Goal: Information Seeking & Learning: Check status

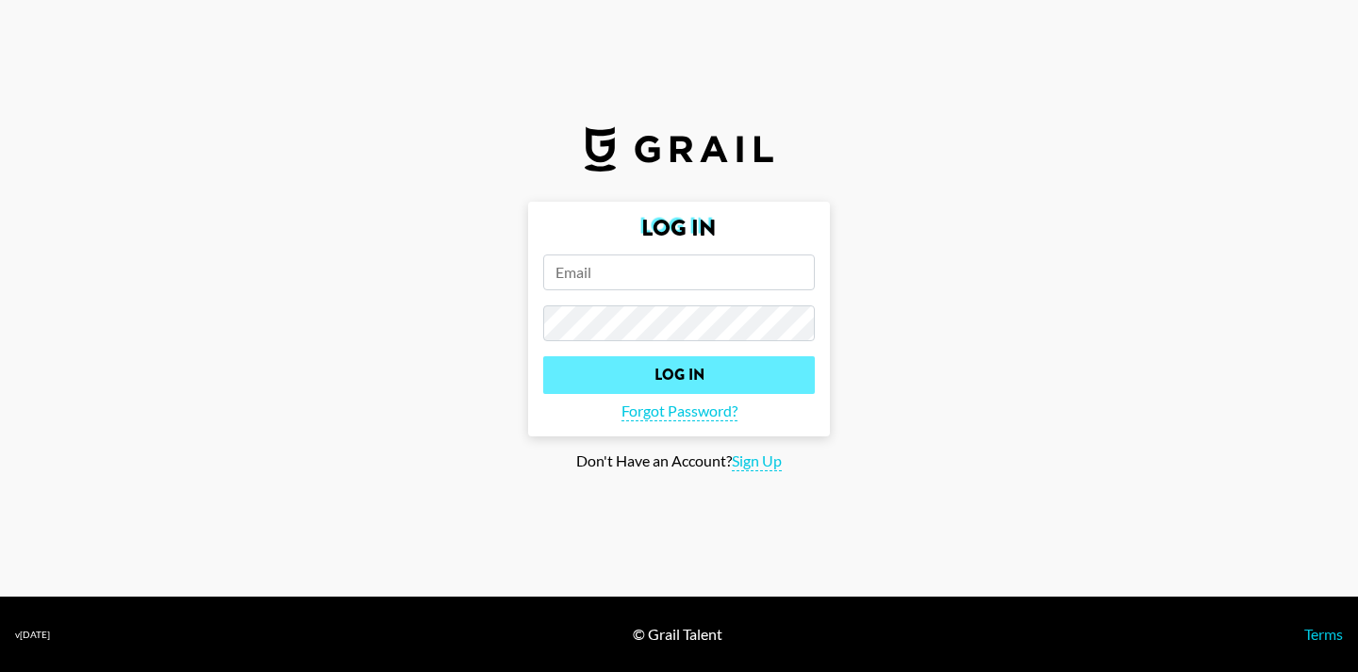
type input "[PERSON_NAME][EMAIL_ADDRESS][PERSON_NAME][DOMAIN_NAME]"
click at [616, 374] on input "Log In" at bounding box center [679, 375] width 272 height 38
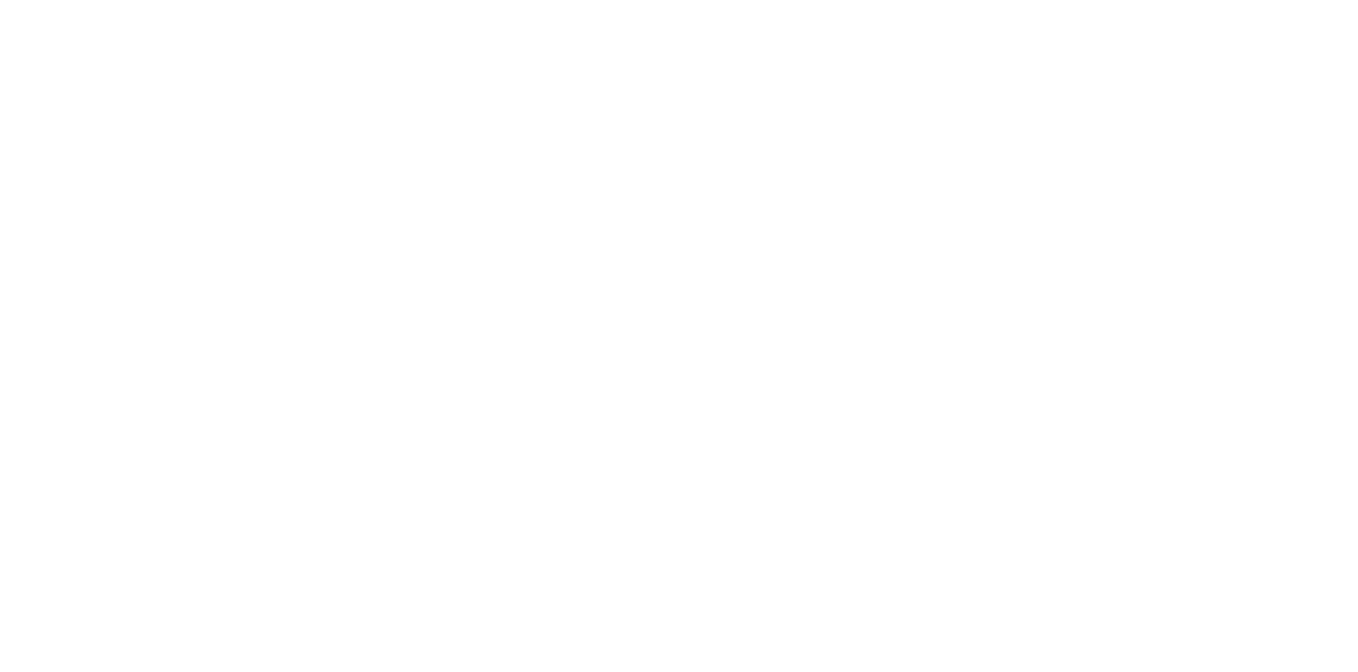
select select "id"
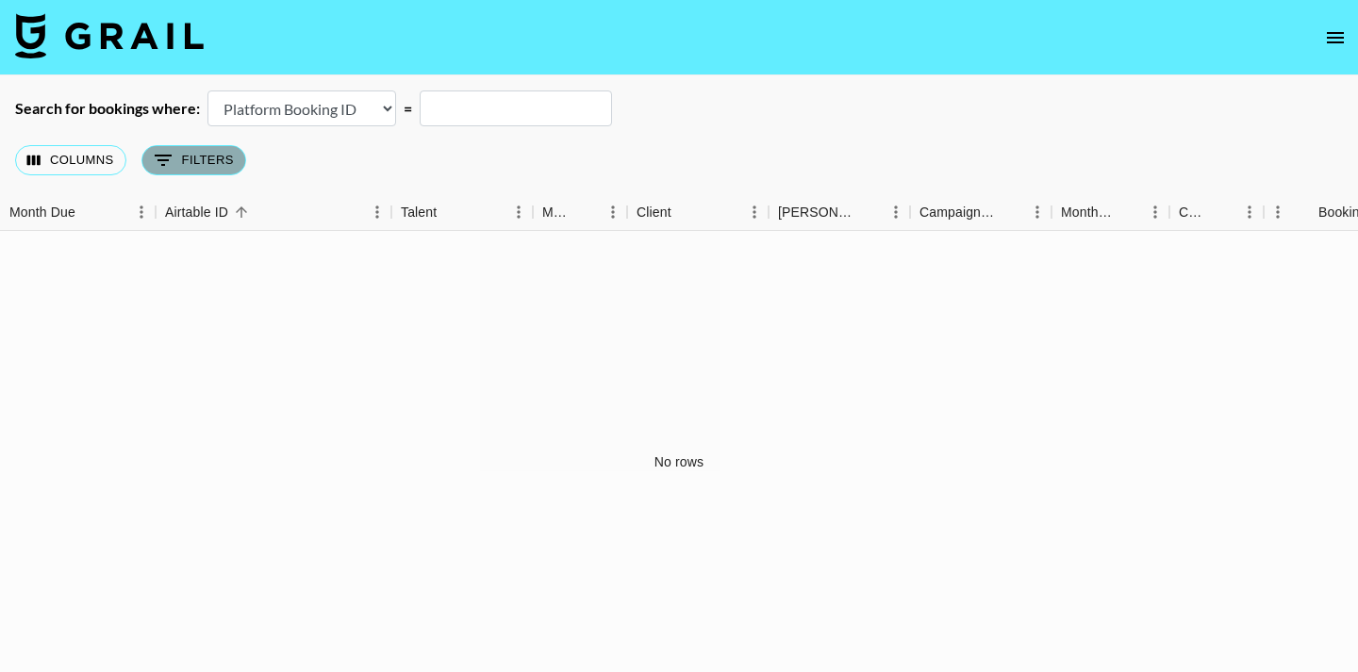
click at [229, 160] on button "0 Filters" at bounding box center [193, 160] width 105 height 30
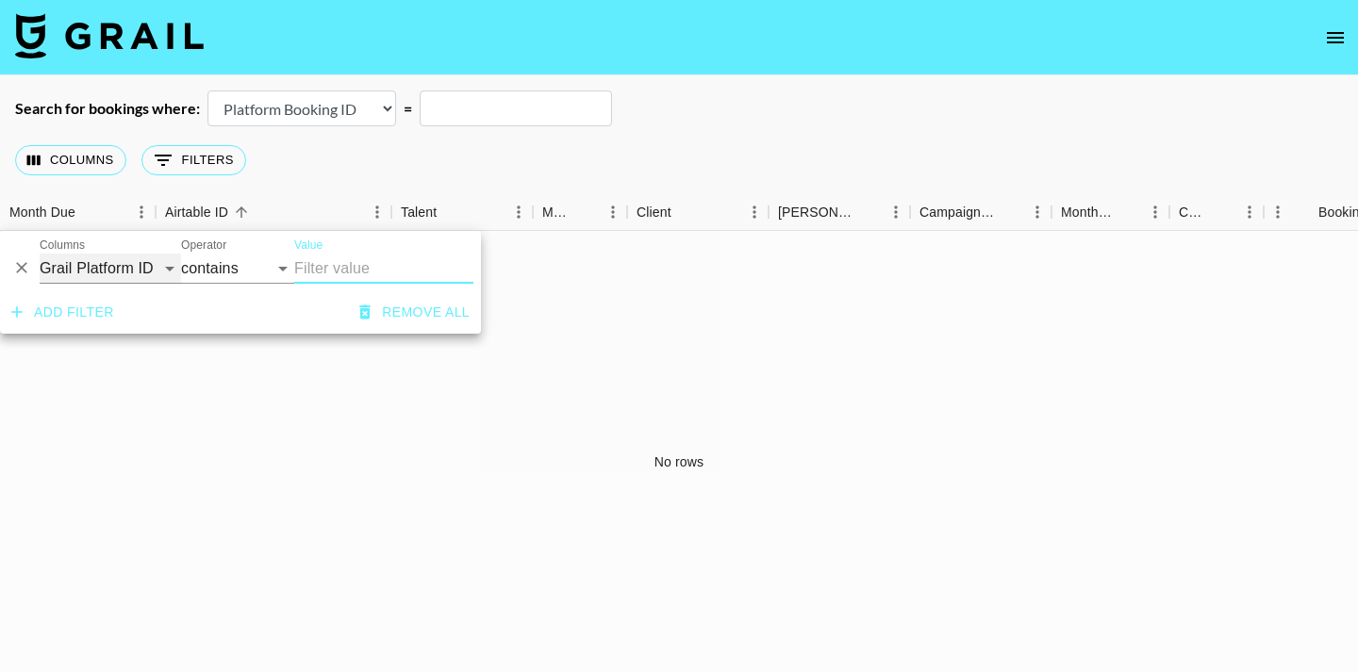
click at [159, 261] on select "Grail Platform ID Airtable ID Talent Manager Client [PERSON_NAME] Campaign (Typ…" at bounding box center [110, 269] width 141 height 30
select select "managerIds"
click at [40, 254] on select "Grail Platform ID Airtable ID Talent Manager Client [PERSON_NAME] Campaign (Typ…" at bounding box center [110, 269] width 141 height 30
select select "is"
click at [329, 271] on input "Value" at bounding box center [421, 268] width 255 height 29
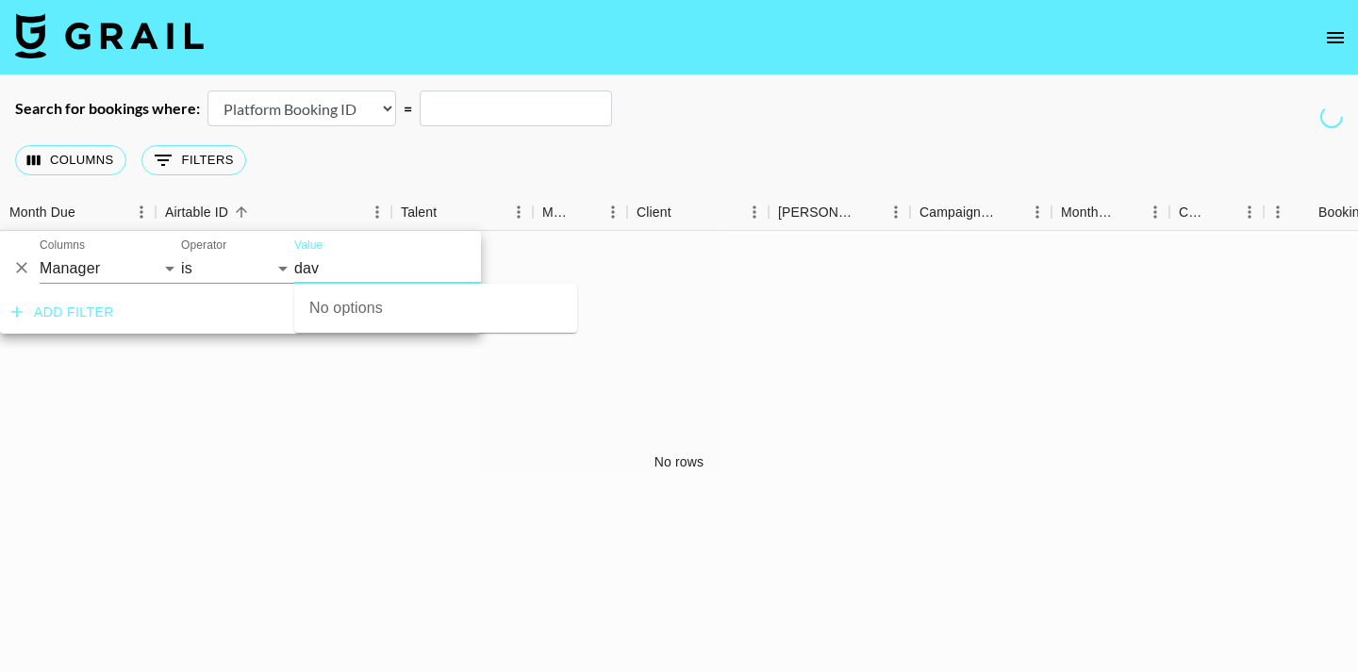
type input "dav"
click at [801, 163] on div "Columns 0 Filters + Booking" at bounding box center [679, 160] width 1358 height 68
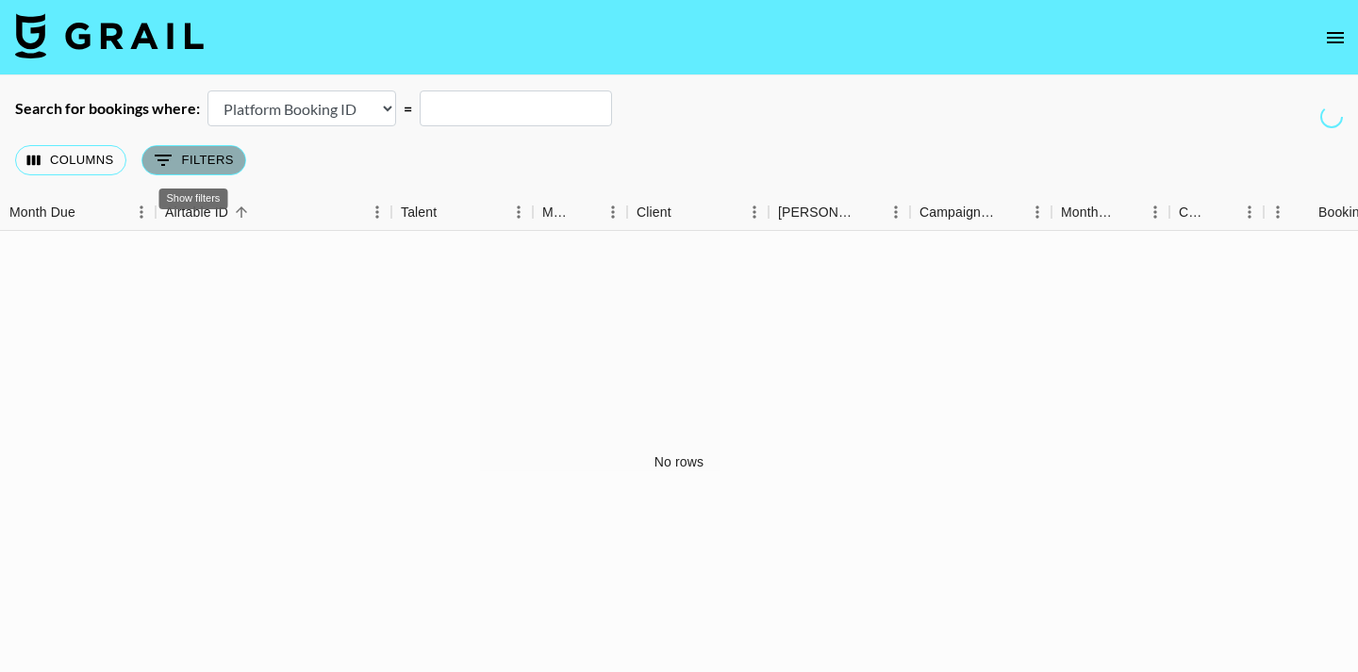
click at [214, 162] on button "0 Filters" at bounding box center [193, 160] width 105 height 30
select select "managerIds"
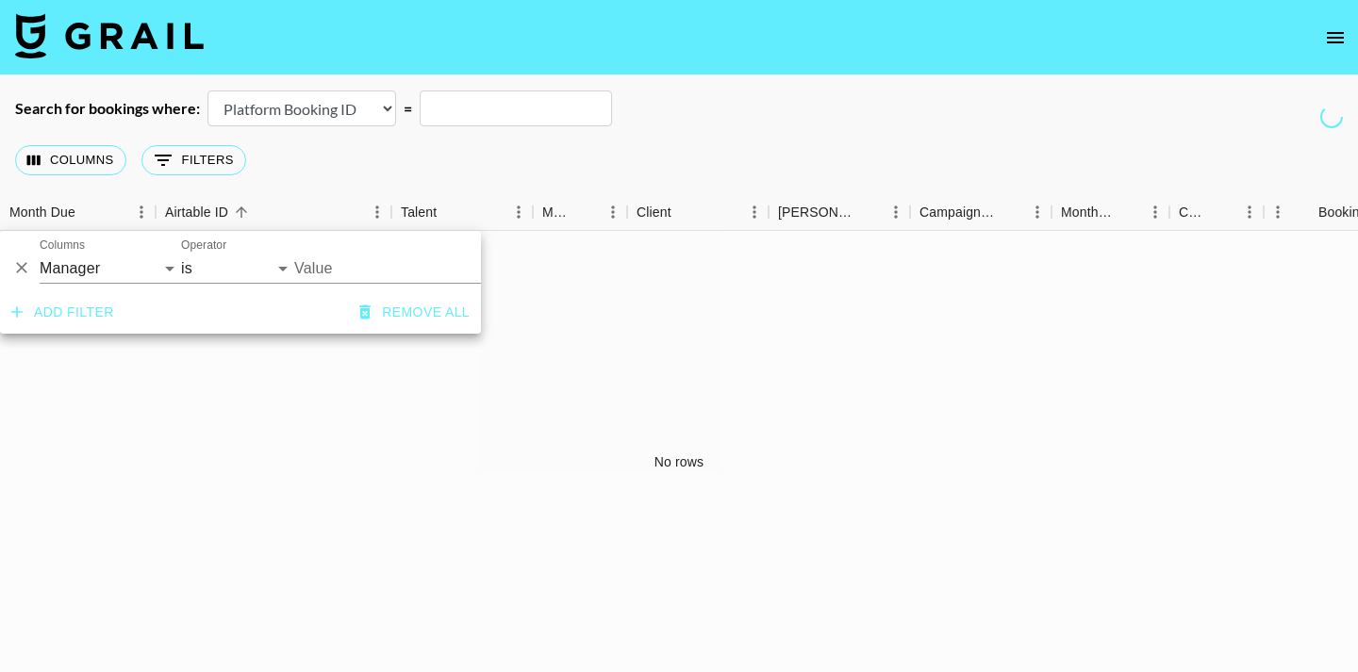
click at [320, 271] on input "Value" at bounding box center [421, 268] width 255 height 29
click at [812, 115] on div "Search for bookings where: Airtable Booking ID Platform Booking ID Platform Cam…" at bounding box center [679, 109] width 1358 height 36
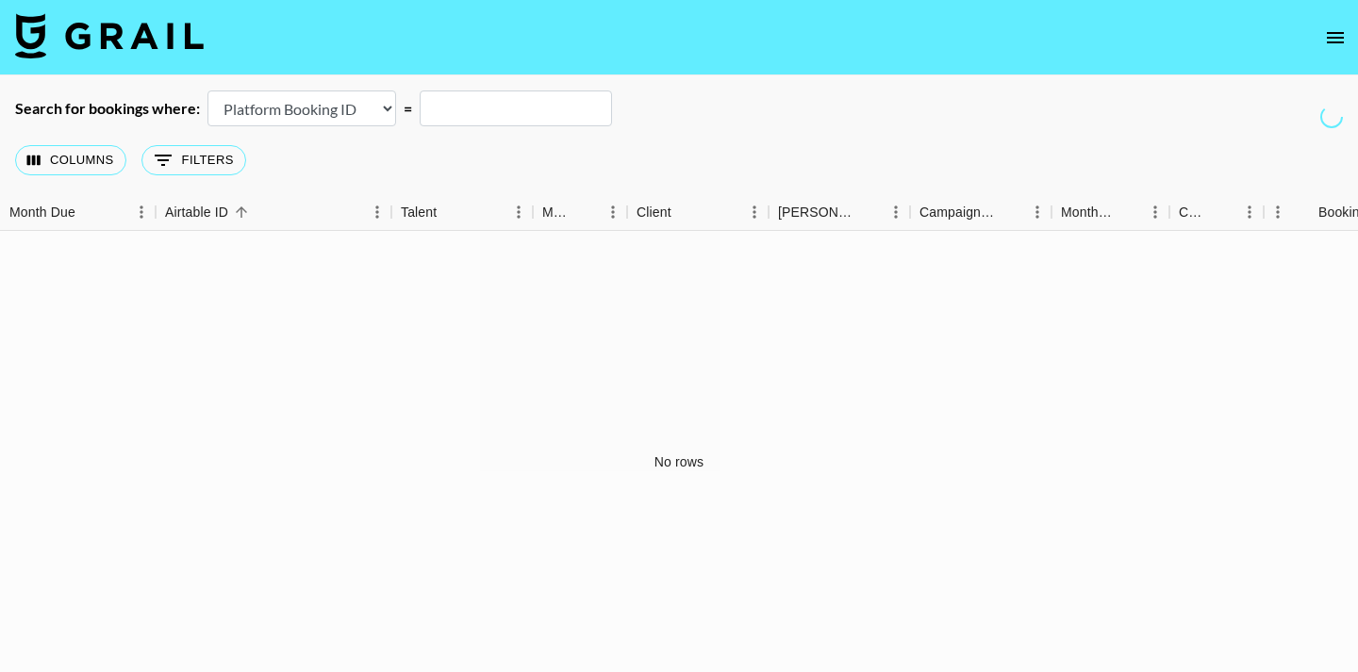
click at [1334, 43] on icon "open drawer" at bounding box center [1335, 37] width 23 height 23
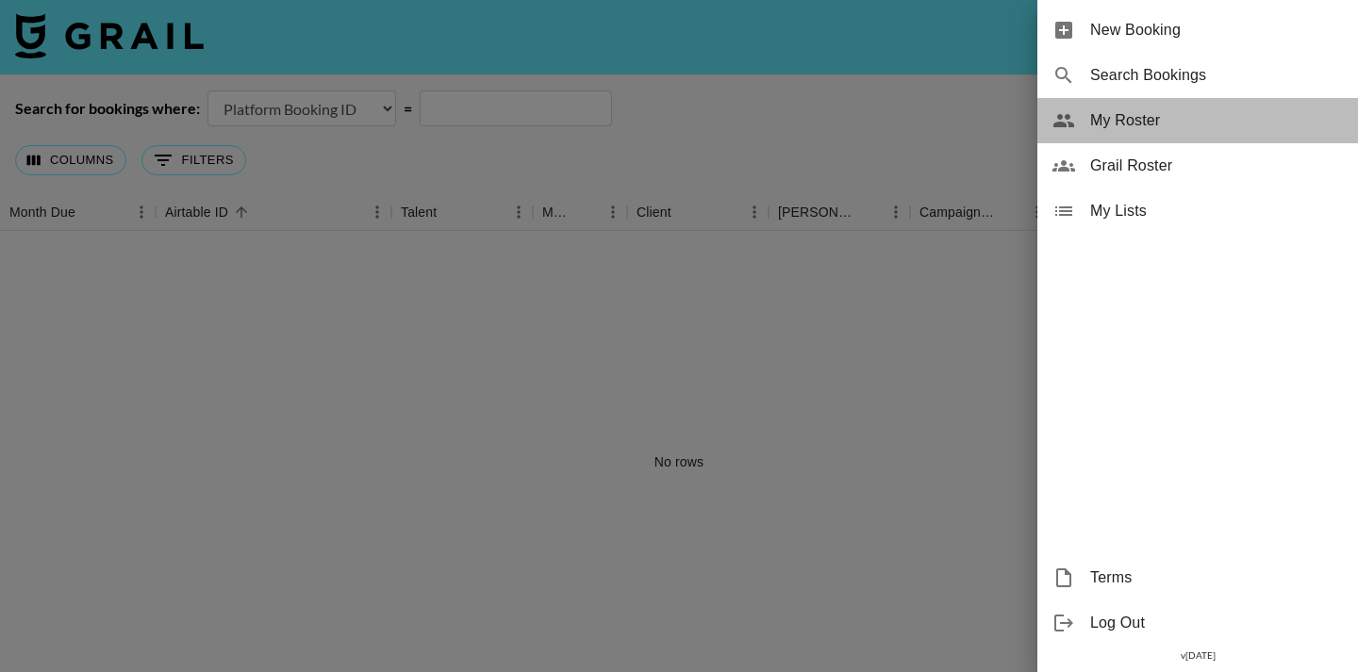
click at [1237, 127] on span "My Roster" at bounding box center [1216, 120] width 253 height 23
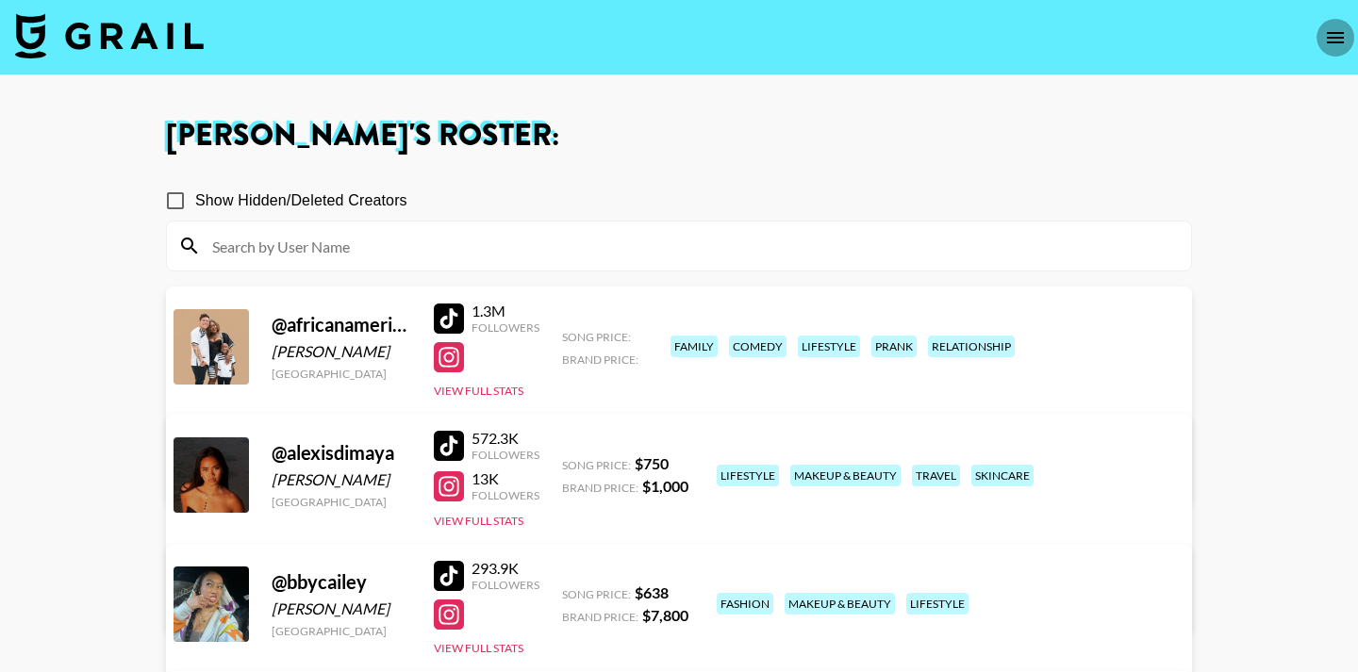
click at [1338, 41] on icon "open drawer" at bounding box center [1335, 37] width 17 height 11
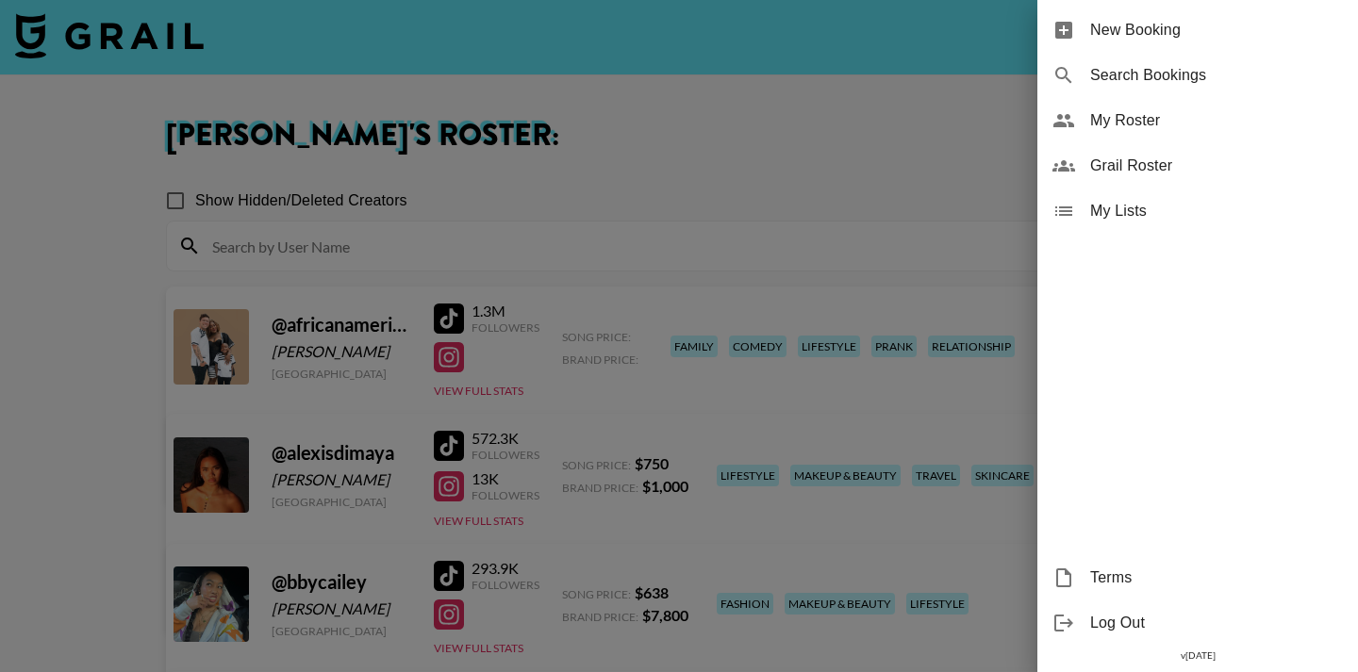
click at [1256, 74] on span "Search Bookings" at bounding box center [1216, 75] width 253 height 23
select select "id"
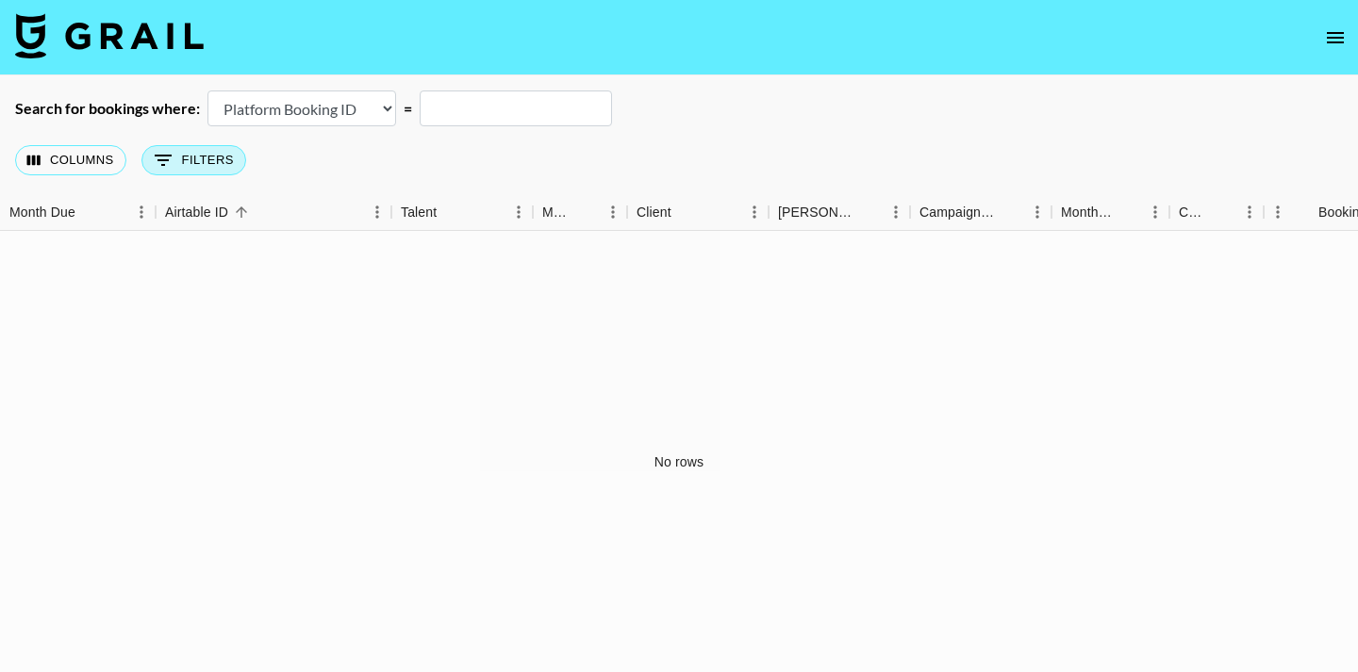
click at [211, 161] on button "0 Filters" at bounding box center [193, 160] width 105 height 30
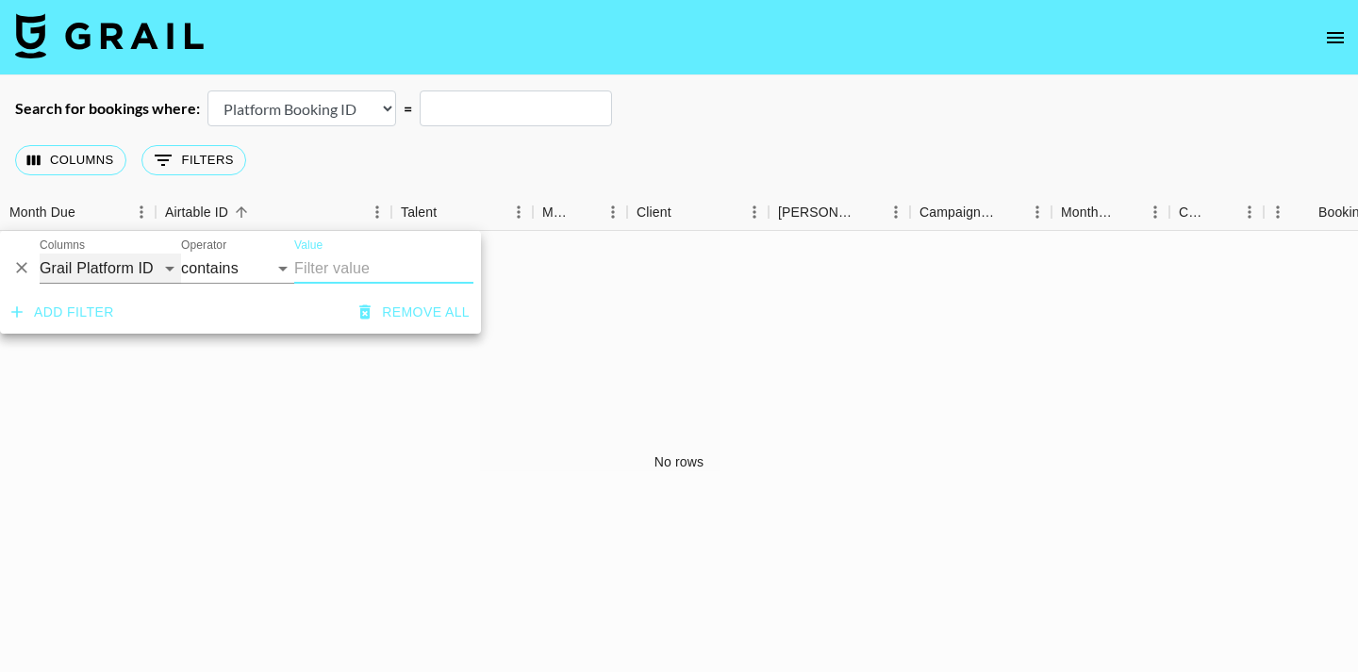
click at [154, 266] on select "Grail Platform ID Airtable ID Talent Manager Client [PERSON_NAME] Campaign (Typ…" at bounding box center [110, 269] width 141 height 30
select select "managerIds"
click at [40, 254] on select "Grail Platform ID Airtable ID Talent Manager Client [PERSON_NAME] Campaign (Typ…" at bounding box center [110, 269] width 141 height 30
select select "is"
click at [436, 272] on input "Value" at bounding box center [421, 268] width 255 height 29
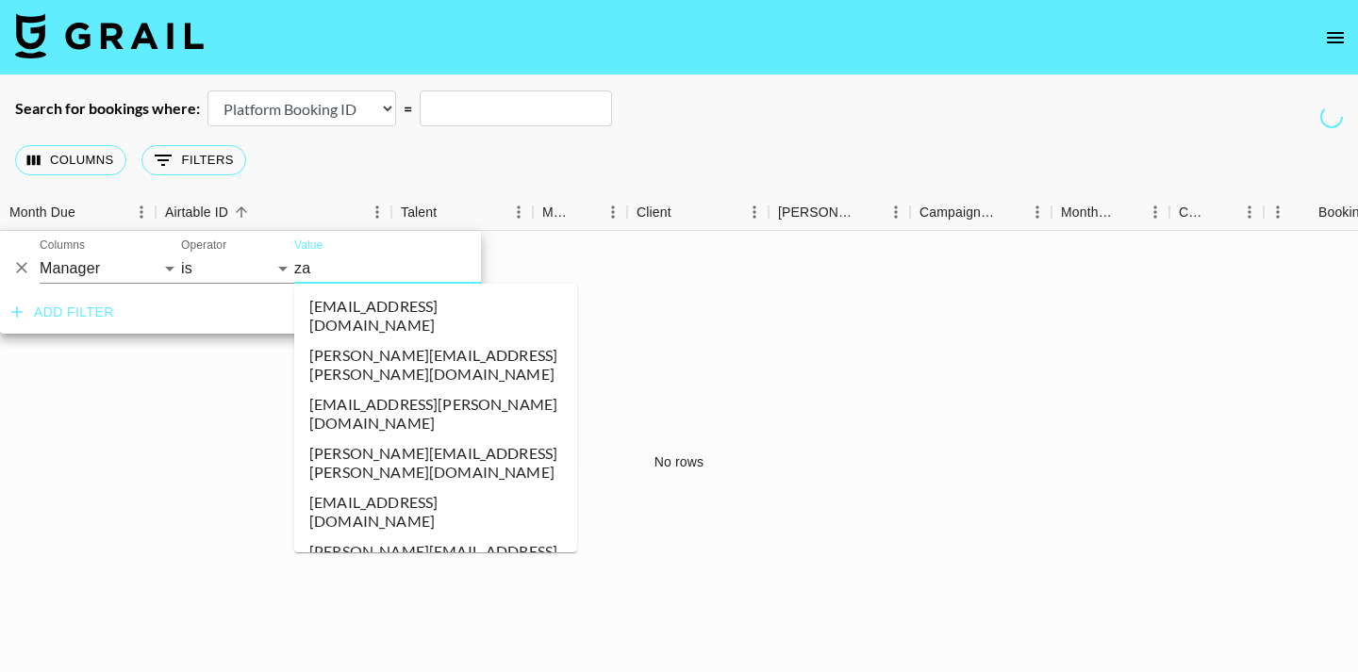
type input "zan"
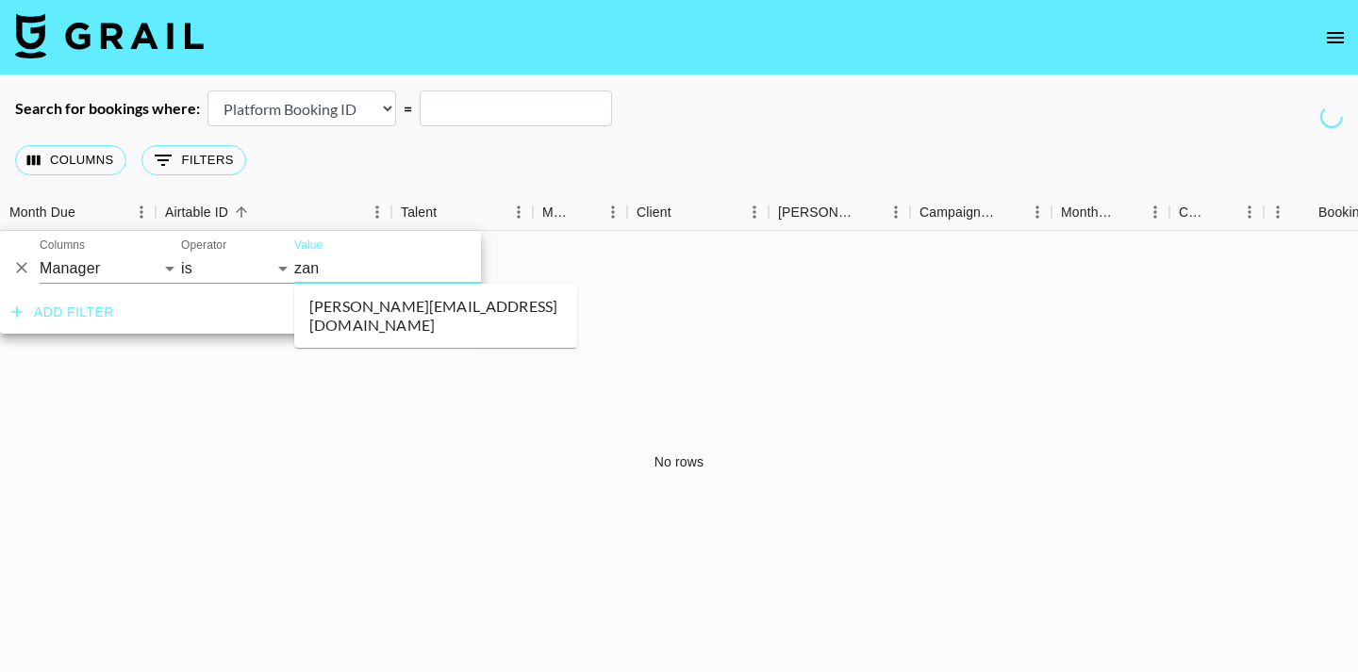
click at [379, 314] on li "[PERSON_NAME][EMAIL_ADDRESS][DOMAIN_NAME]" at bounding box center [435, 315] width 283 height 49
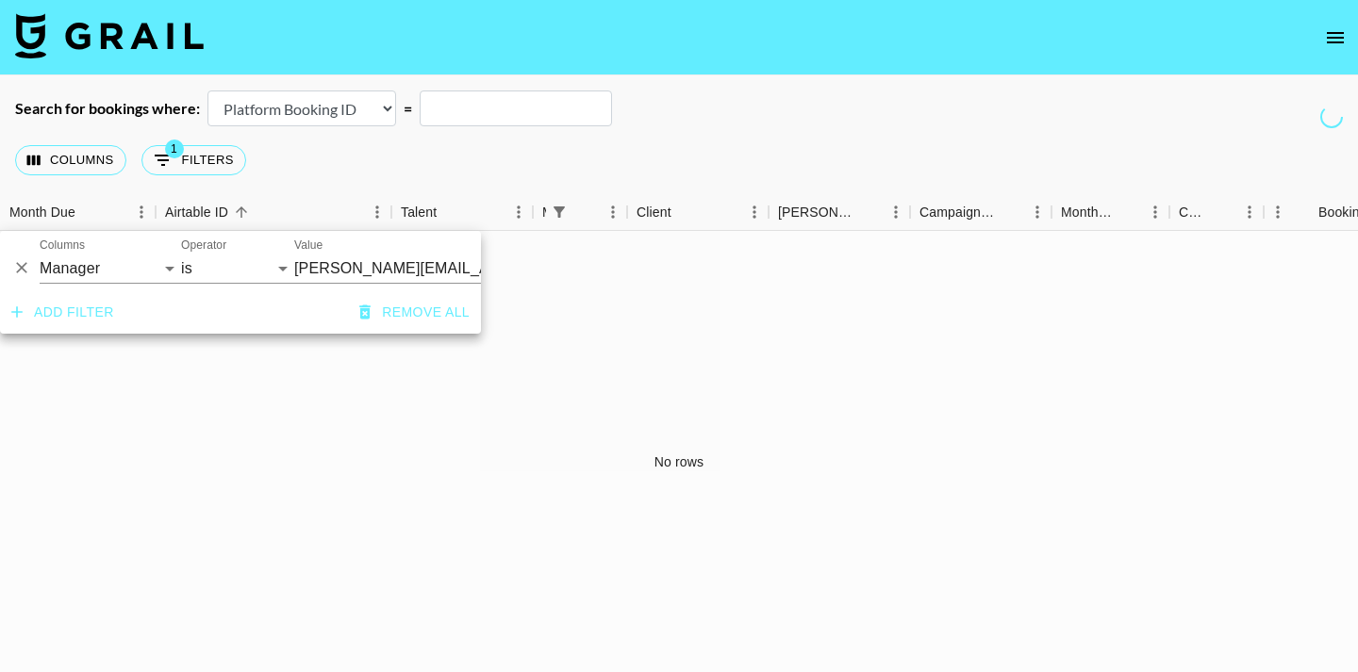
click at [670, 389] on div "No rows" at bounding box center [679, 462] width 1358 height 462
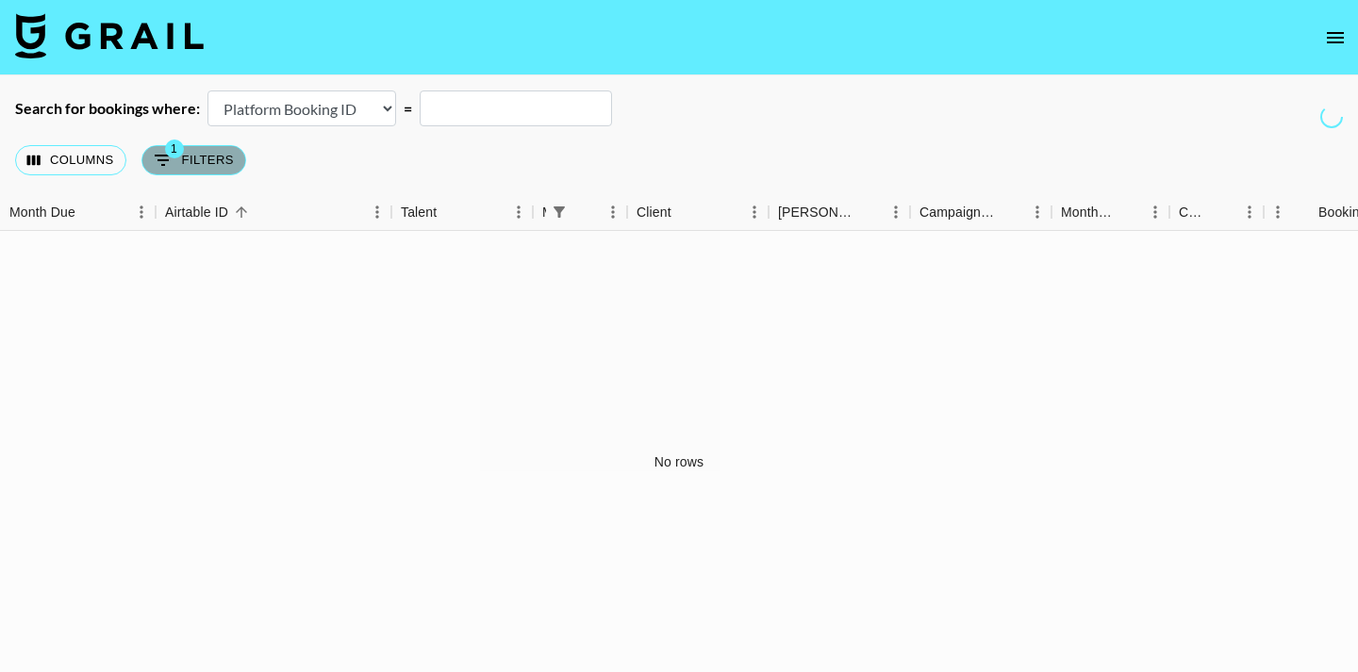
click at [194, 165] on button "1 Filters" at bounding box center [193, 160] width 105 height 30
select select "managerIds"
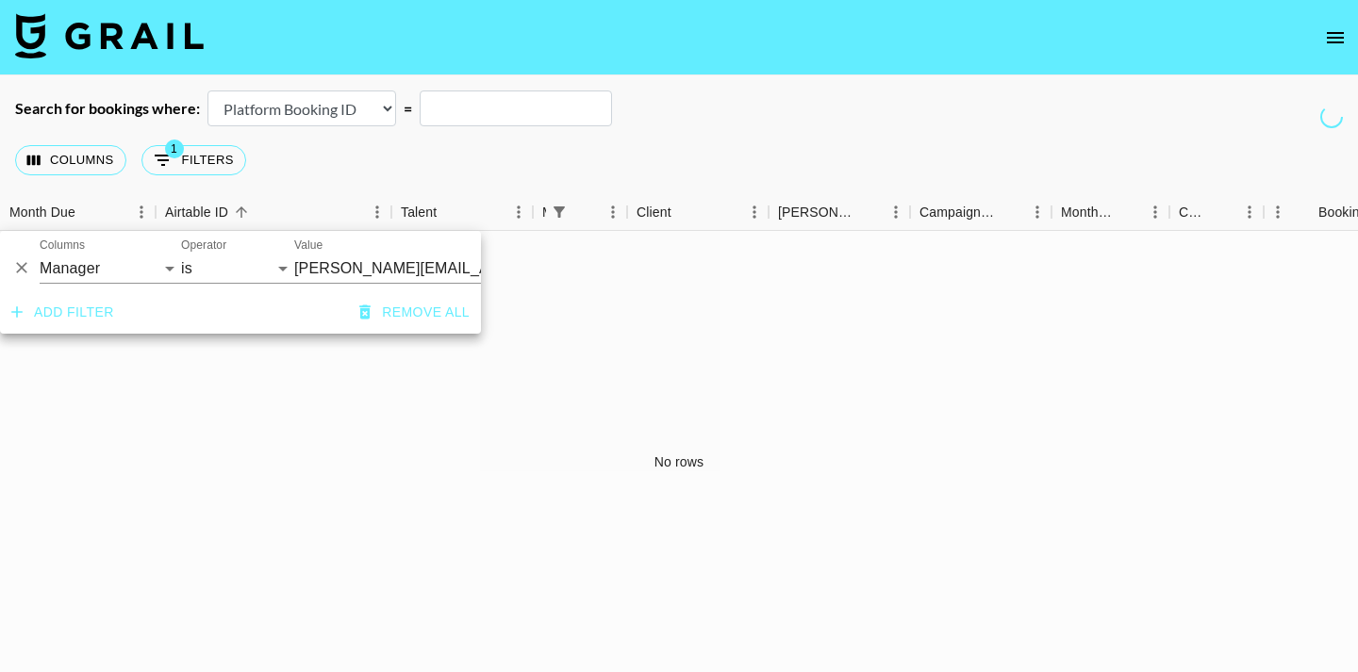
click at [277, 187] on div "Columns 1 Filters + Booking" at bounding box center [679, 160] width 1358 height 68
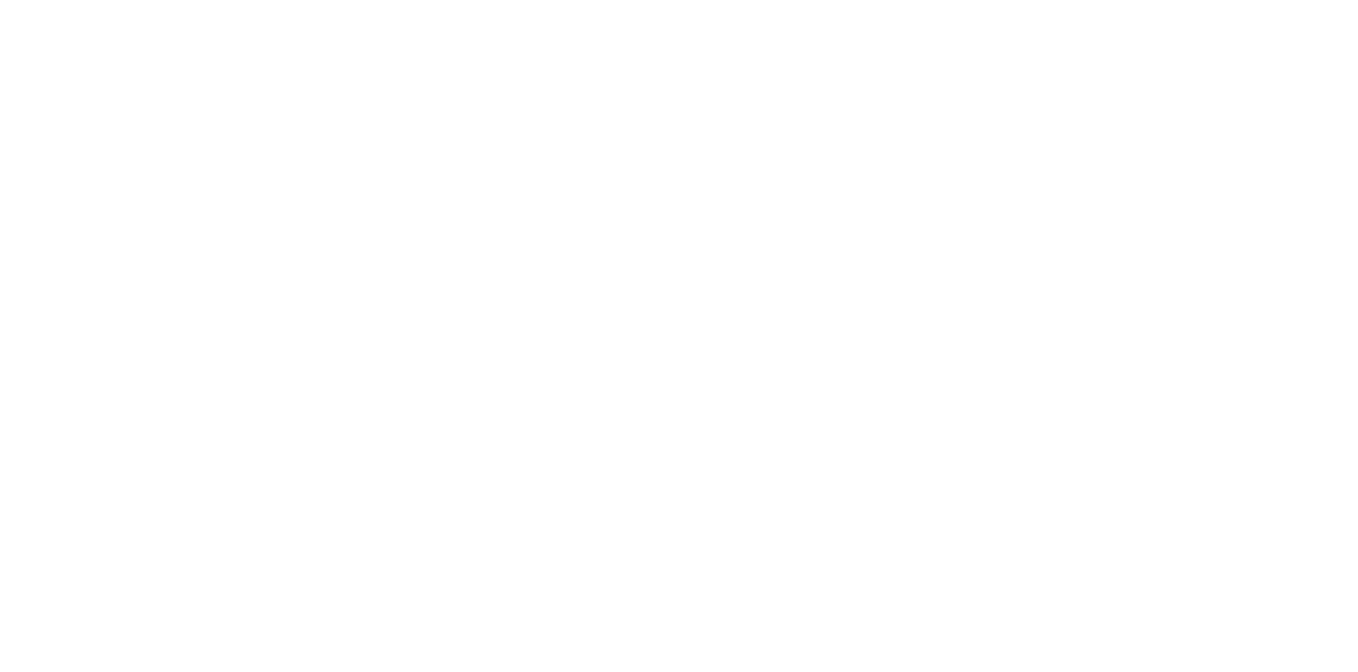
select select "id"
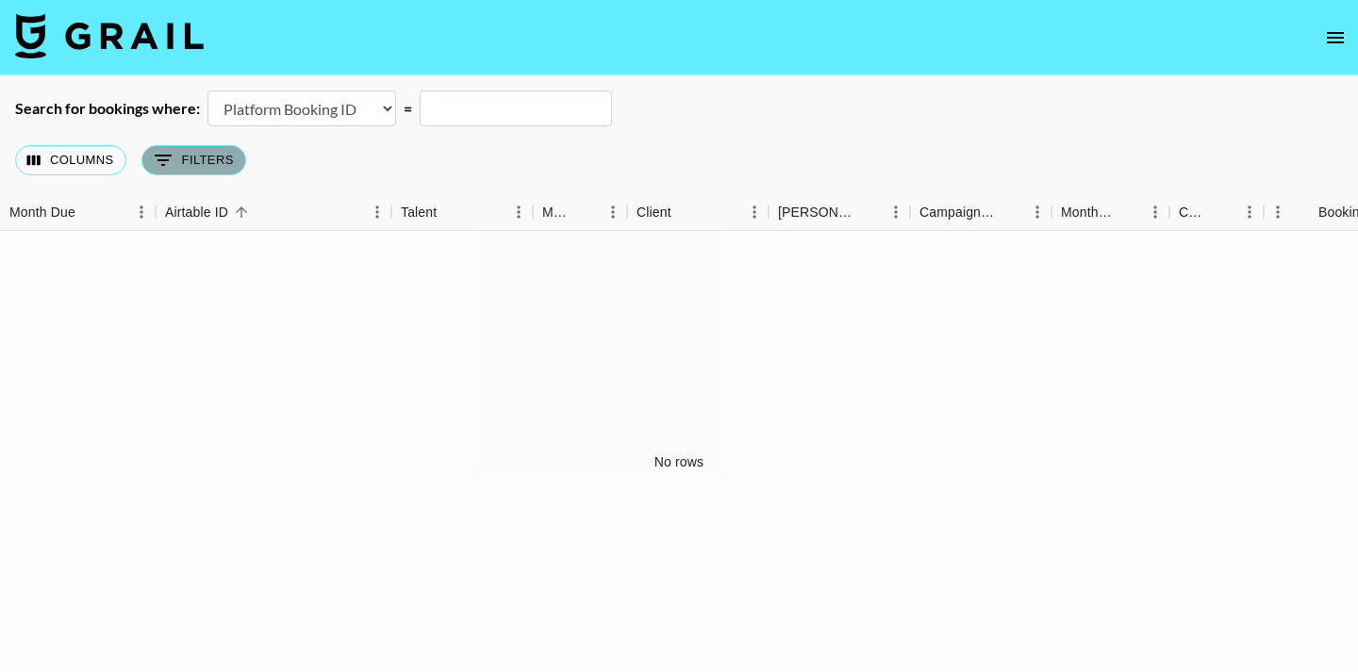
click at [197, 164] on button "0 Filters" at bounding box center [193, 160] width 105 height 30
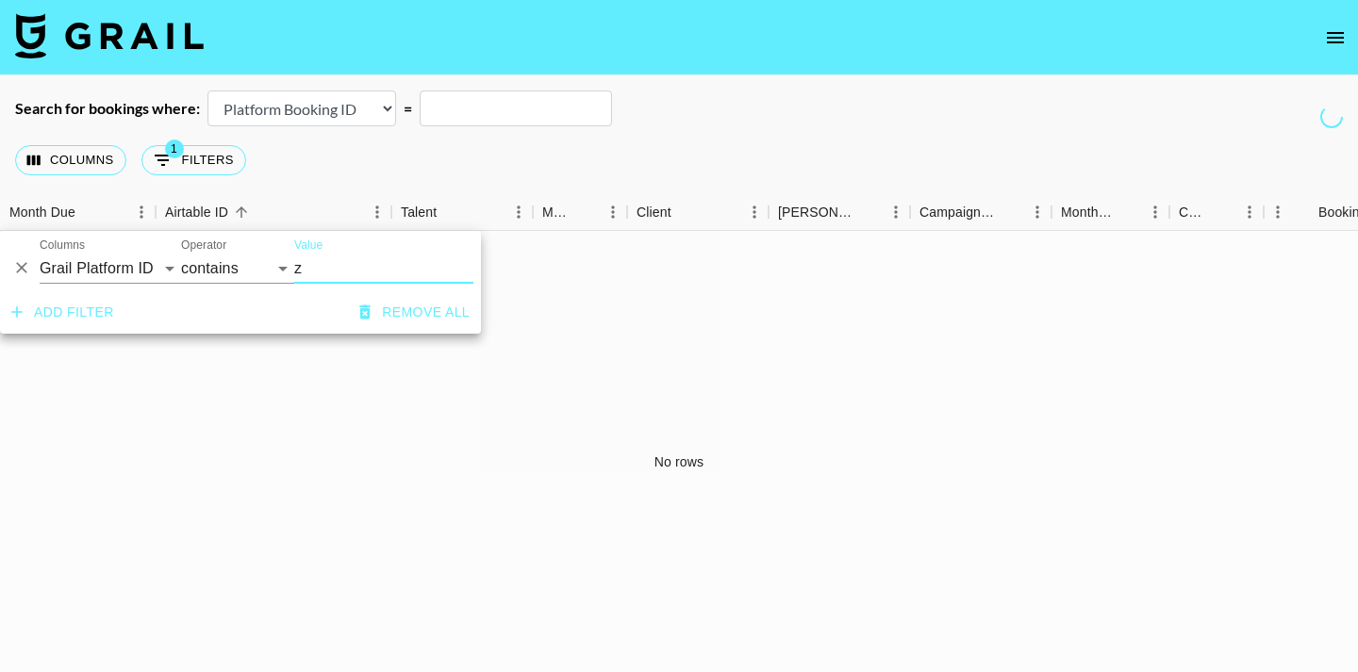
type input "z"
click at [153, 249] on div "Columns Grail Platform ID Airtable ID Talent Manager Client Booker Campaign (Ty…" at bounding box center [110, 261] width 141 height 45
click at [141, 264] on select "Grail Platform ID Airtable ID Talent Manager Client [PERSON_NAME] Campaign (Typ…" at bounding box center [110, 269] width 141 height 30
select select "managerIds"
click at [40, 254] on select "Grail Platform ID Airtable ID Talent Manager Client [PERSON_NAME] Campaign (Typ…" at bounding box center [110, 269] width 141 height 30
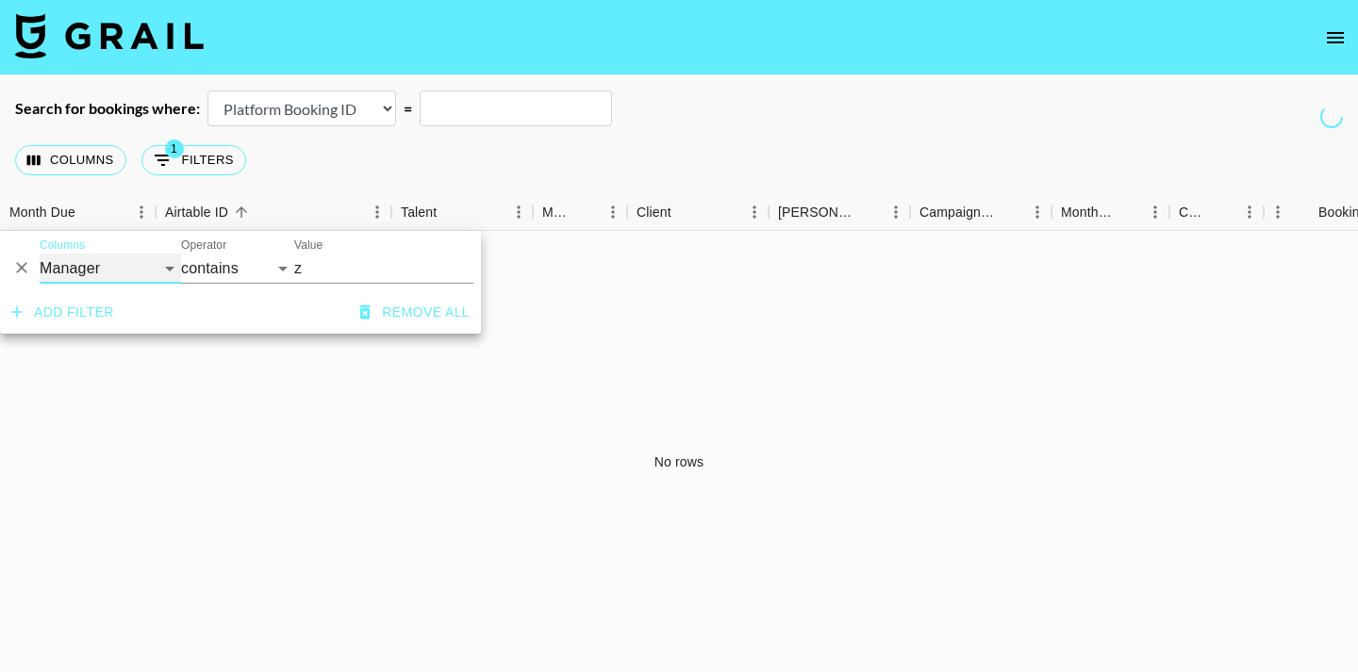
select select "is"
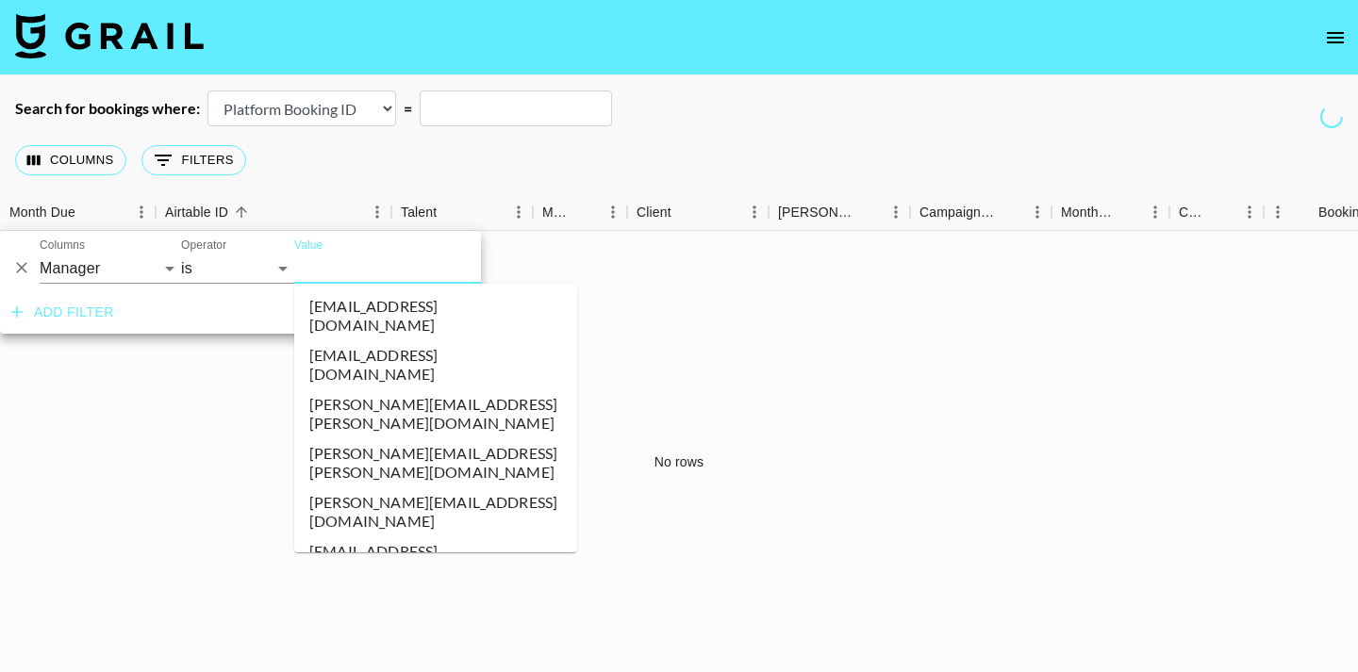
click at [325, 270] on input "Value" at bounding box center [421, 268] width 255 height 29
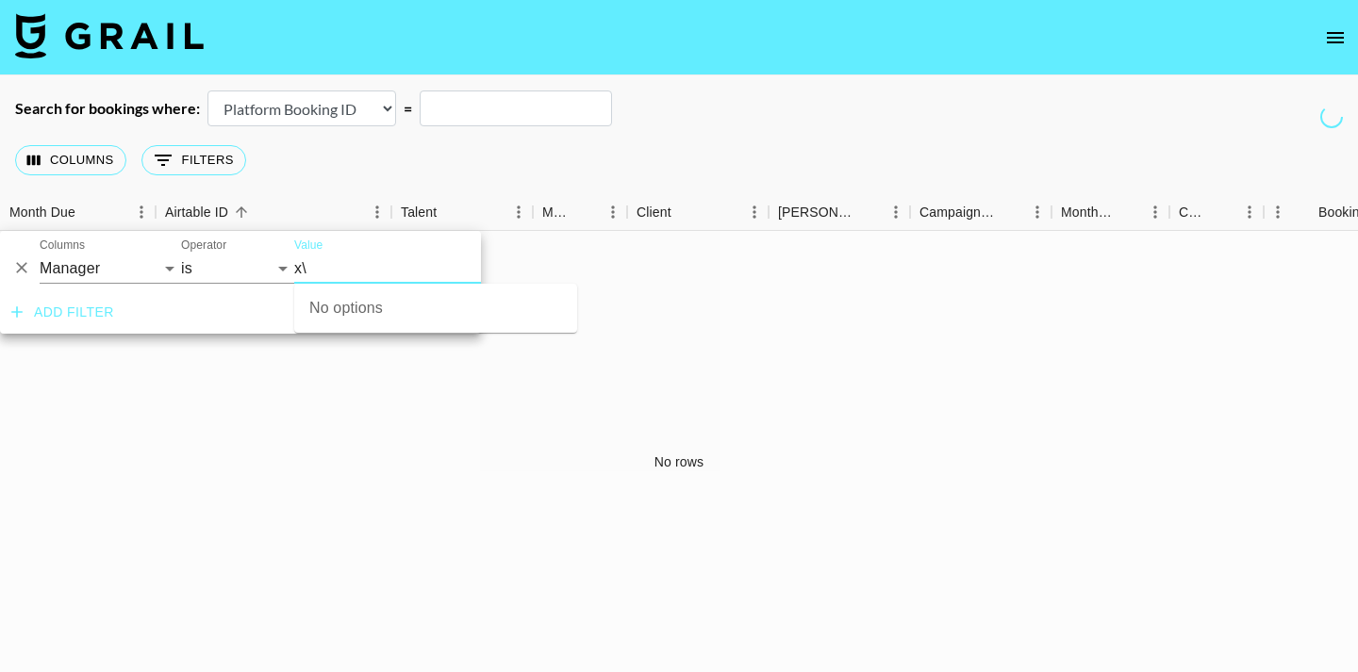
type input "x"
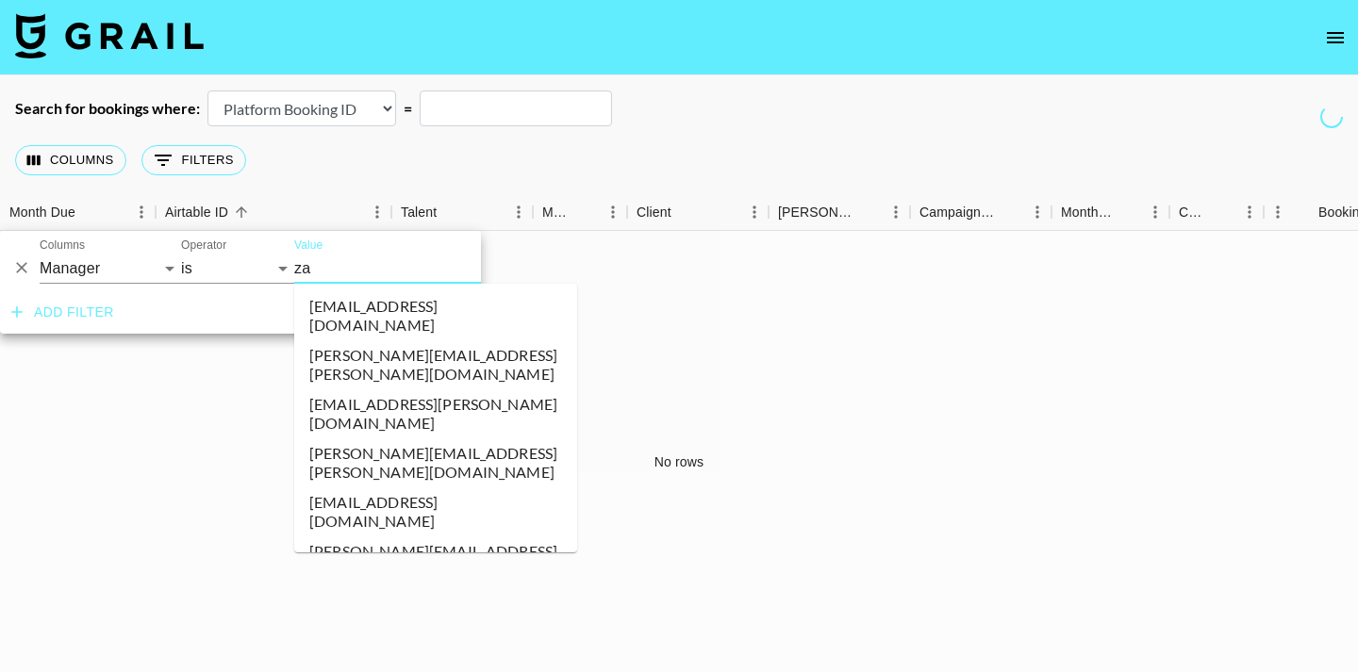
type input "zan"
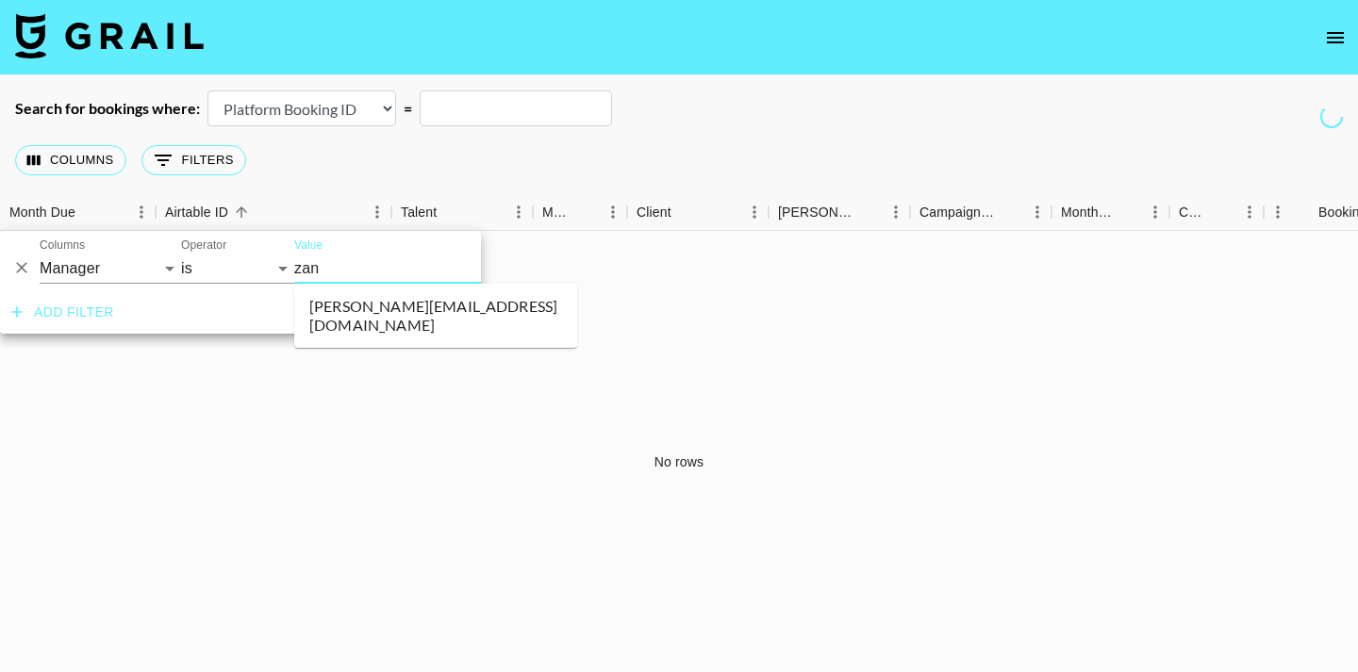
click at [358, 296] on li "[PERSON_NAME][EMAIL_ADDRESS][DOMAIN_NAME]" at bounding box center [435, 315] width 283 height 49
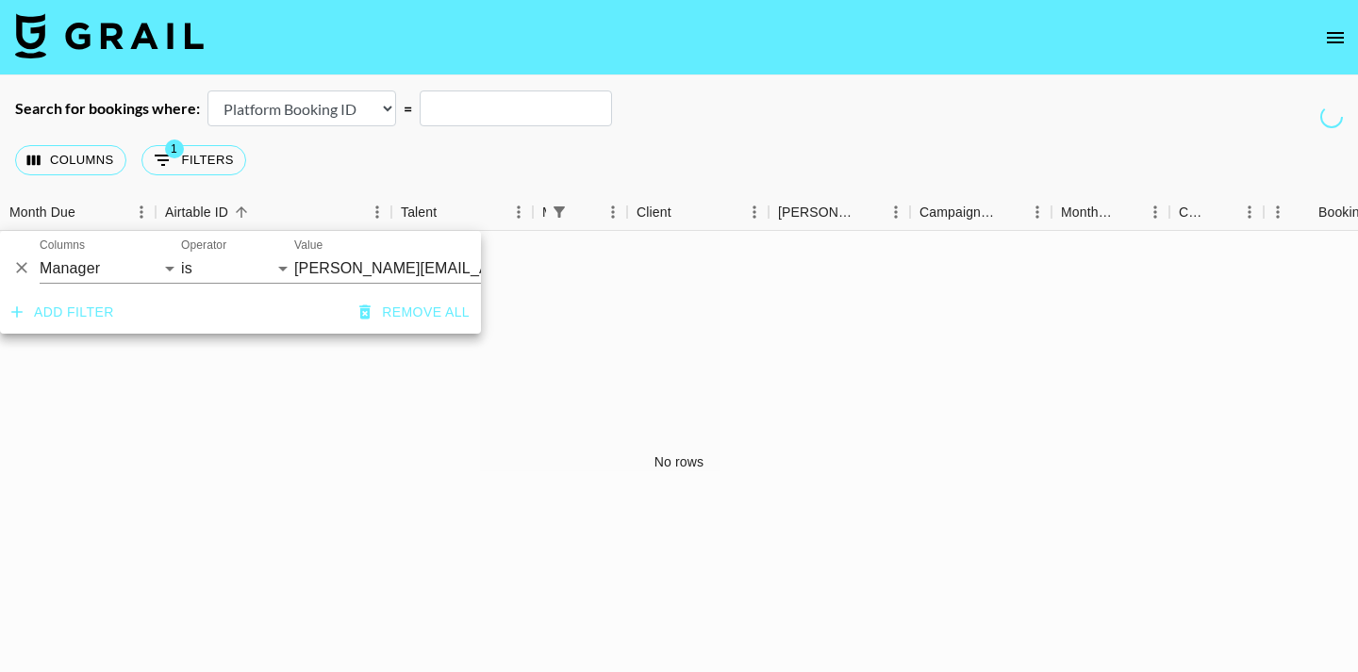
click at [594, 298] on div "No rows" at bounding box center [679, 462] width 1358 height 462
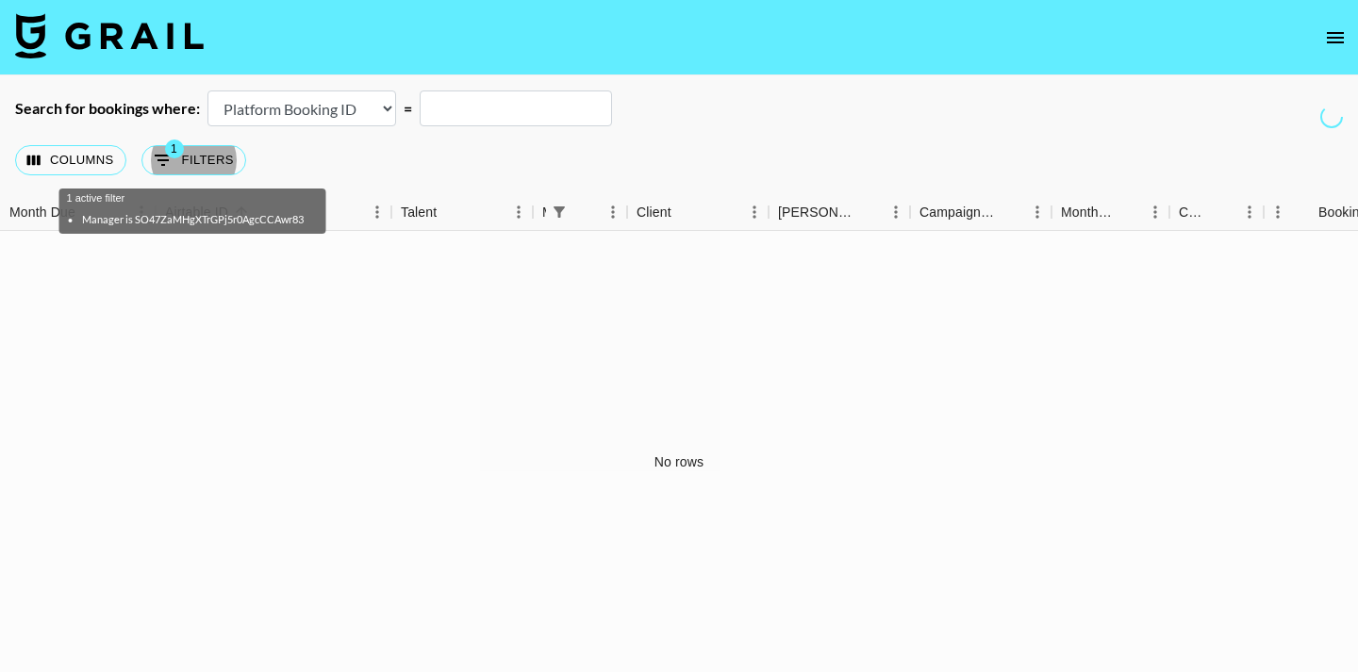
click at [1328, 41] on icon "open drawer" at bounding box center [1335, 37] width 23 height 23
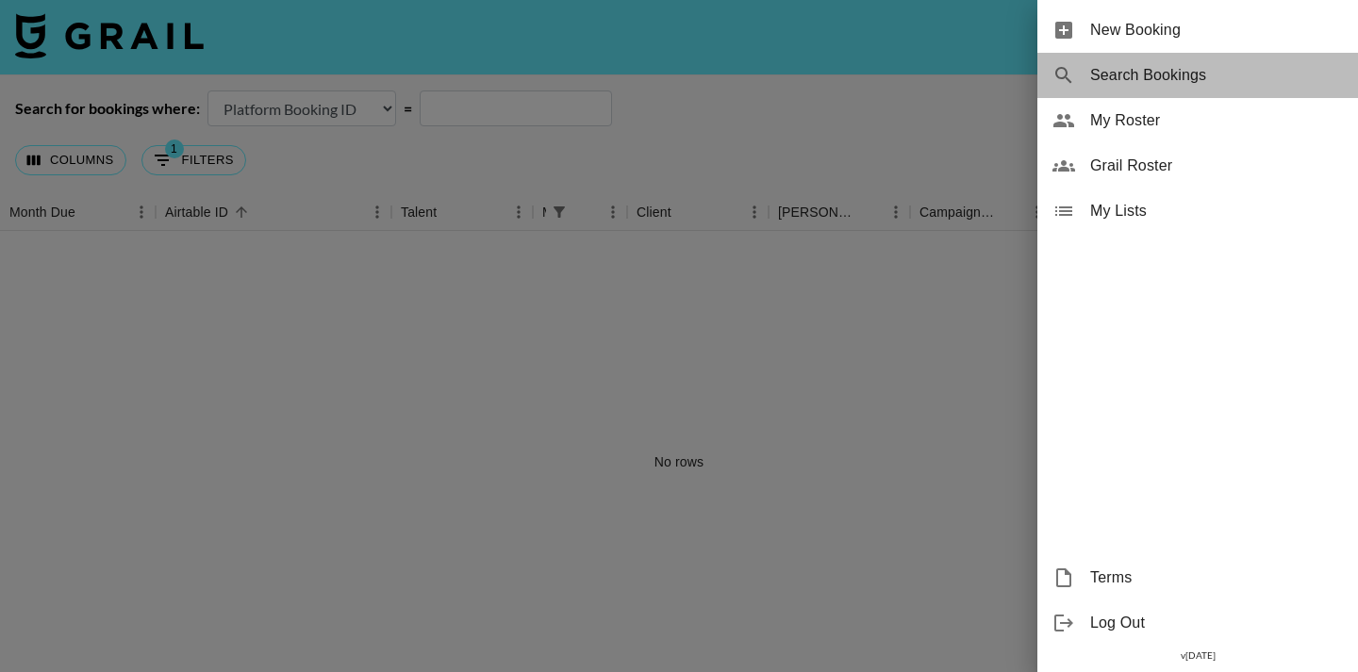
click at [1222, 86] on span "Search Bookings" at bounding box center [1216, 75] width 253 height 23
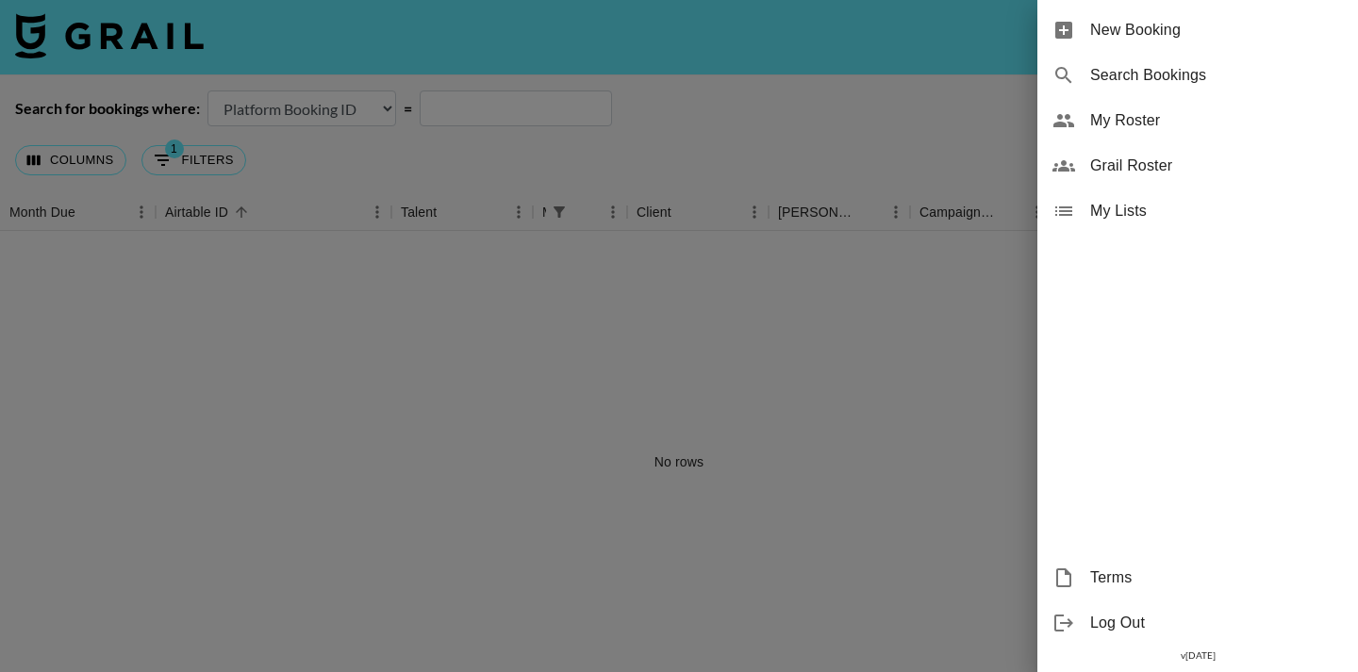
click at [1167, 88] on div "Search Bookings" at bounding box center [1197, 75] width 321 height 45
click at [769, 143] on div at bounding box center [679, 336] width 1358 height 672
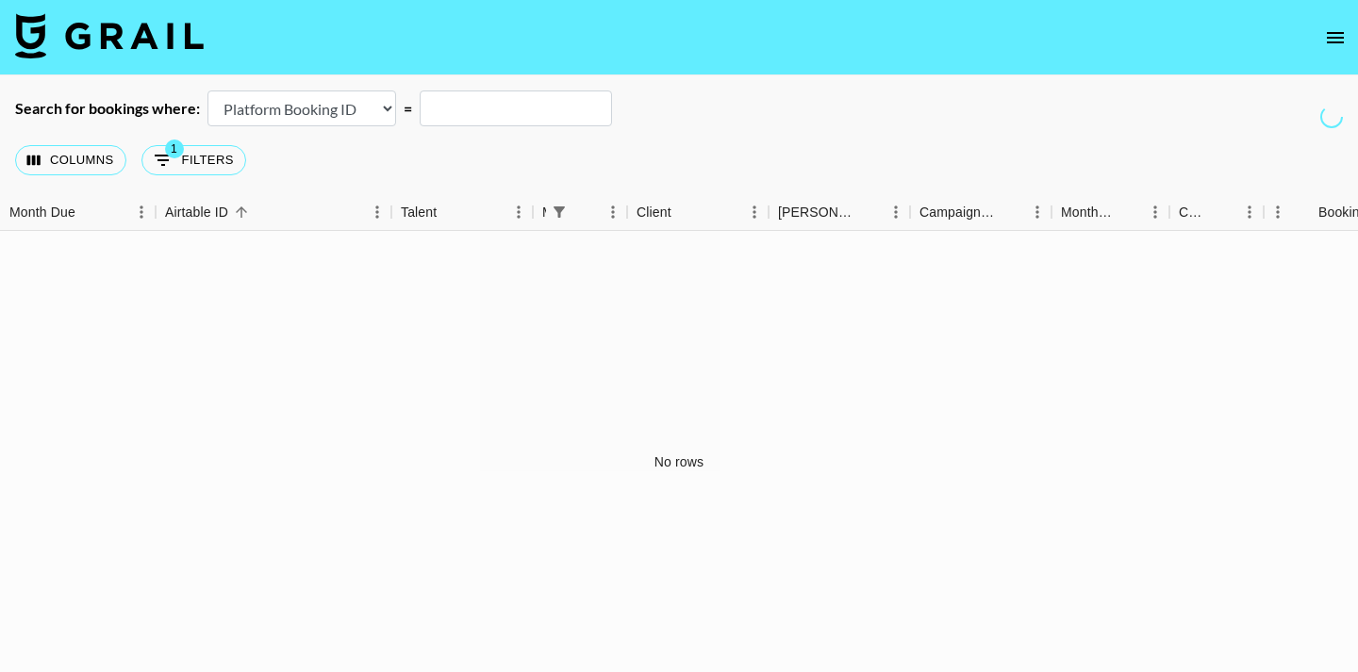
click at [1326, 42] on icon "open drawer" at bounding box center [1335, 37] width 23 height 23
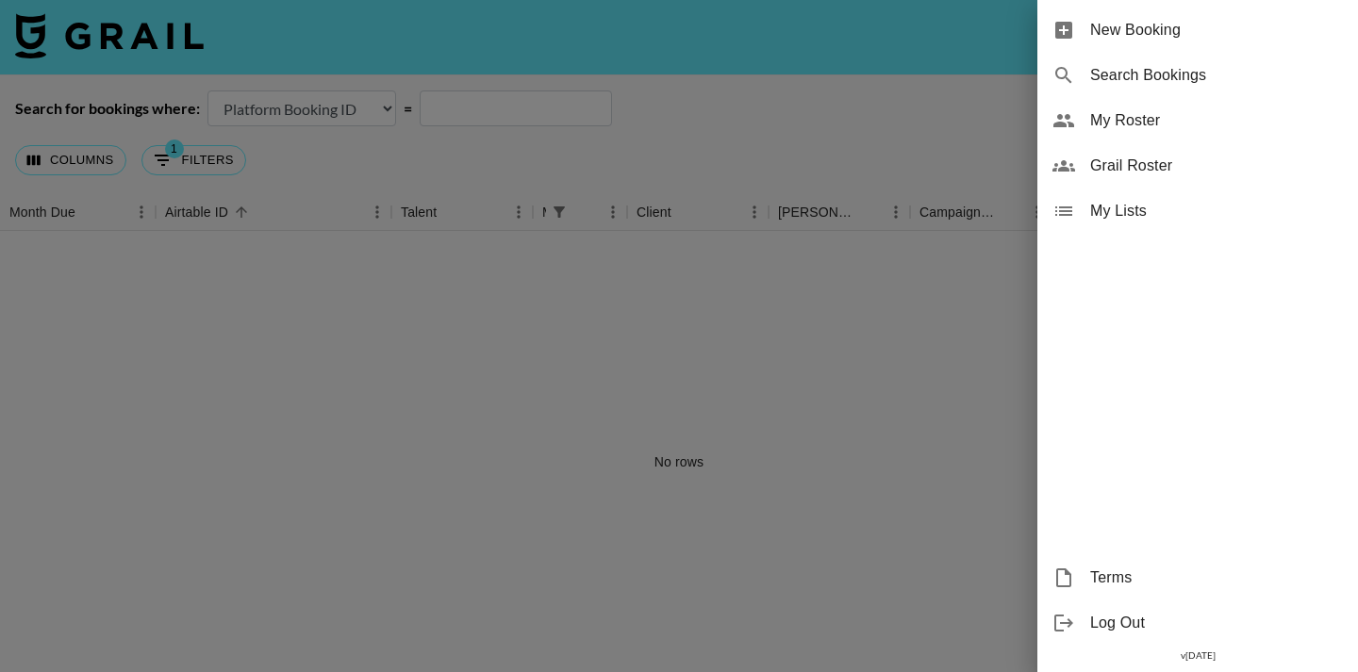
click at [1185, 88] on div "Search Bookings" at bounding box center [1197, 75] width 321 height 45
click at [754, 166] on div at bounding box center [679, 336] width 1358 height 672
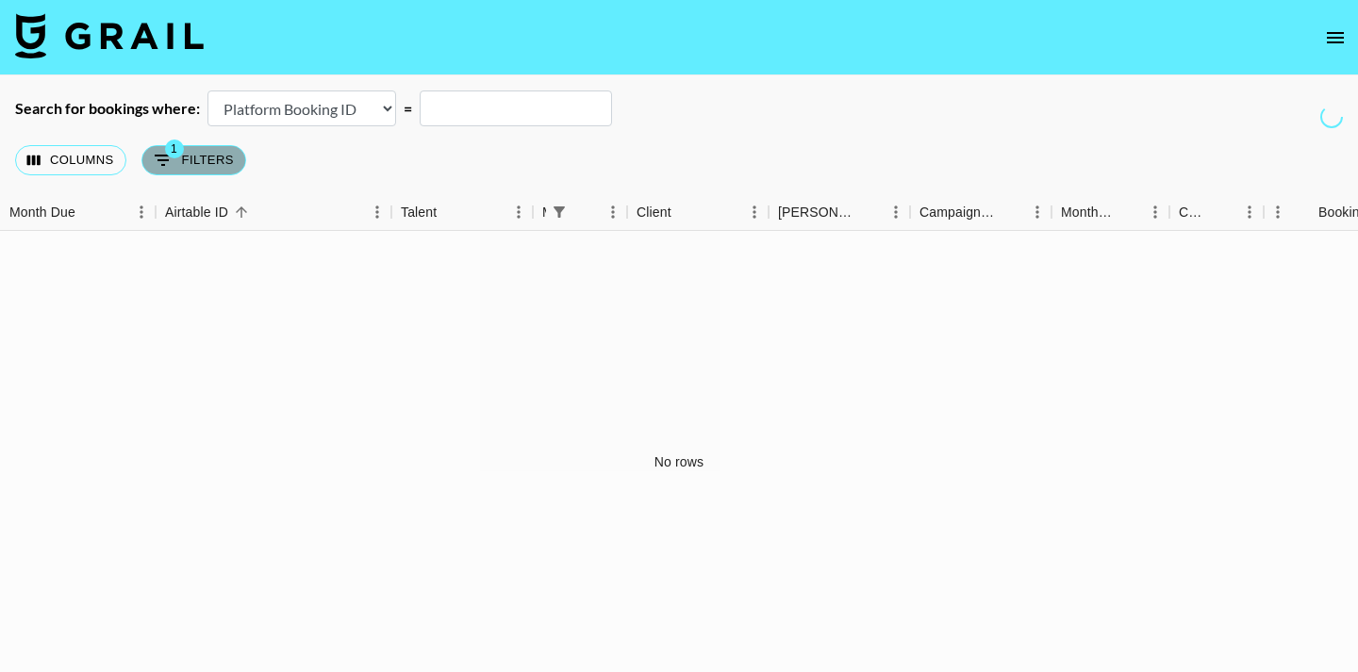
click at [160, 161] on icon "Show filters" at bounding box center [163, 160] width 23 height 23
select select "managerIds"
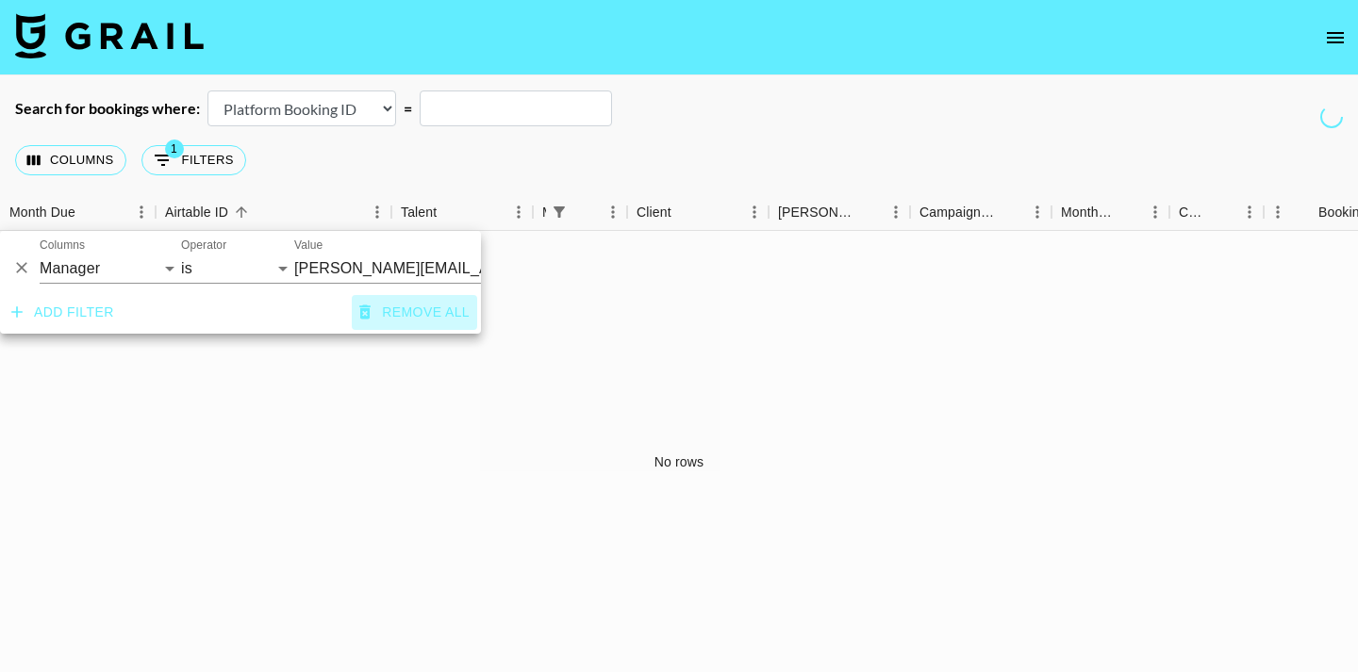
click at [377, 317] on button "Remove all" at bounding box center [414, 312] width 125 height 35
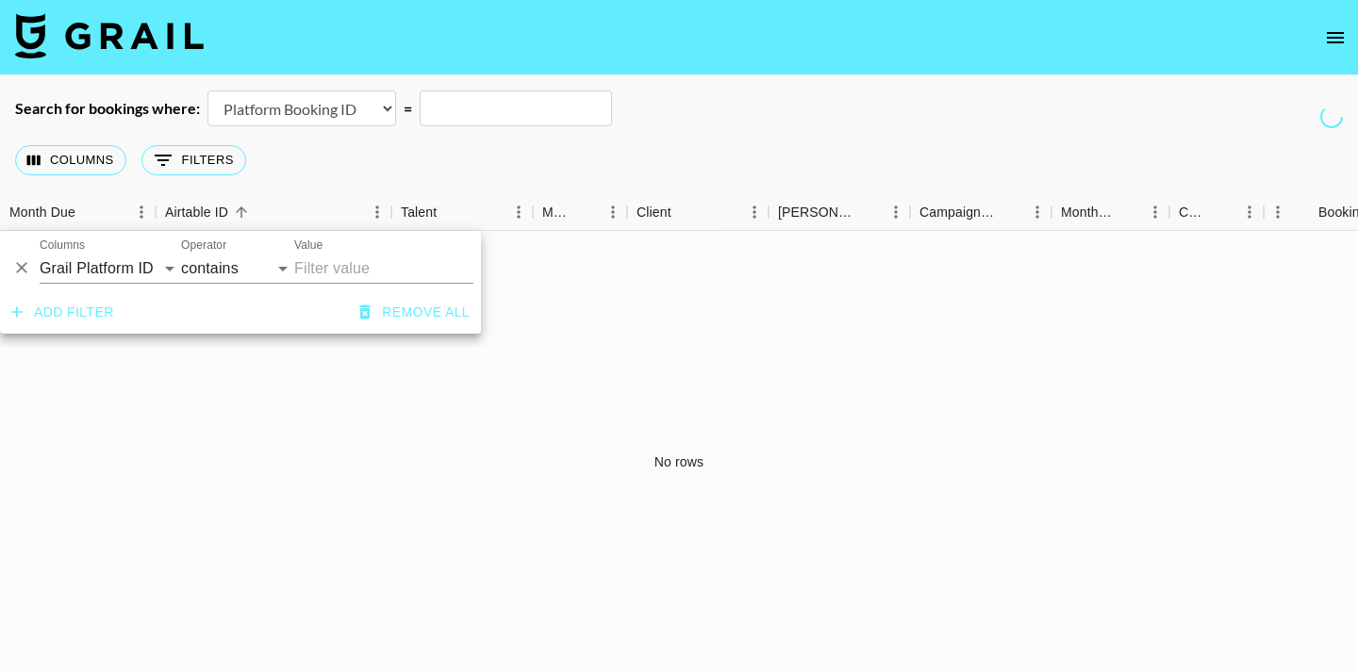
click at [644, 320] on div "No rows" at bounding box center [679, 462] width 1358 height 462
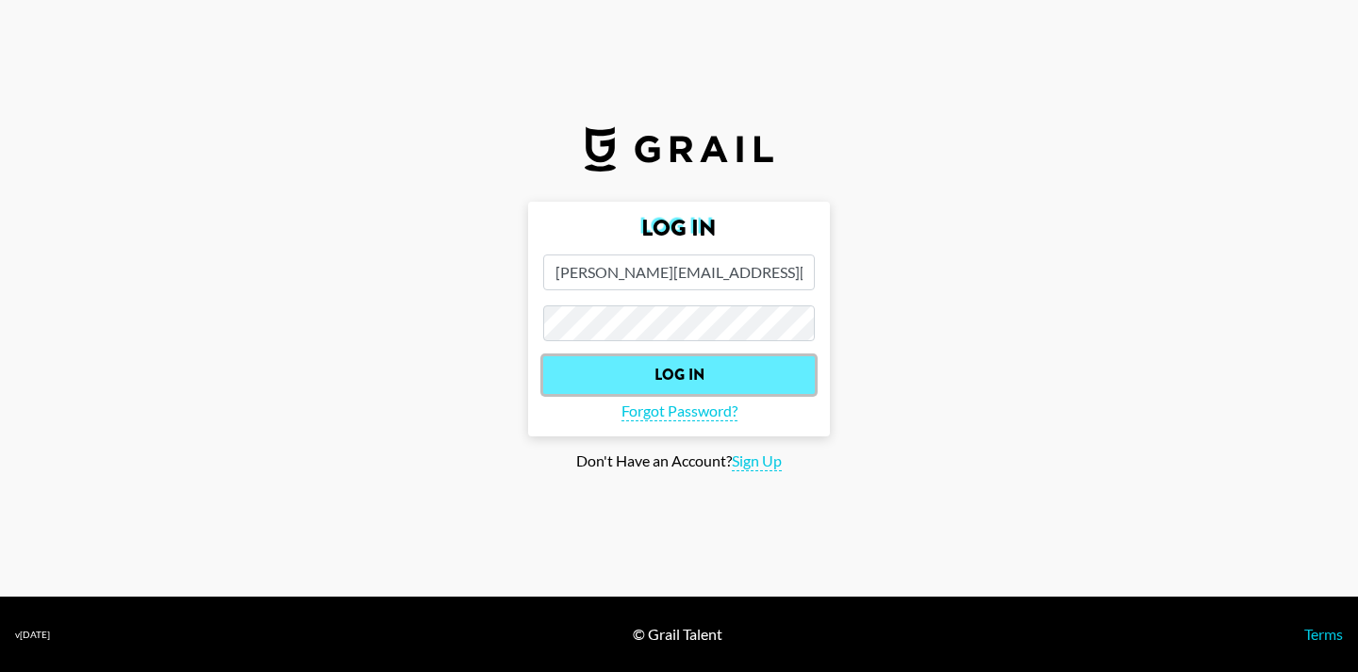
click at [711, 370] on input "Log In" at bounding box center [679, 375] width 272 height 38
select select "id"
